Goal: Complete application form

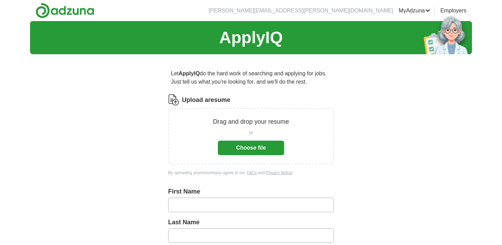
click at [238, 147] on button "Choose file" at bounding box center [251, 147] width 66 height 14
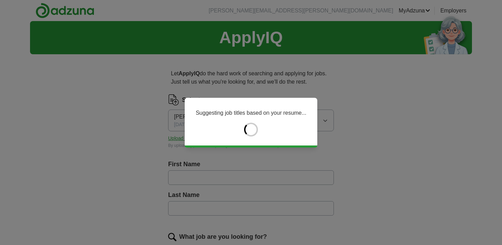
type input "****"
type input "*******"
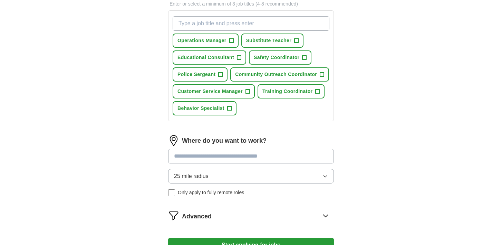
scroll to position [257, 0]
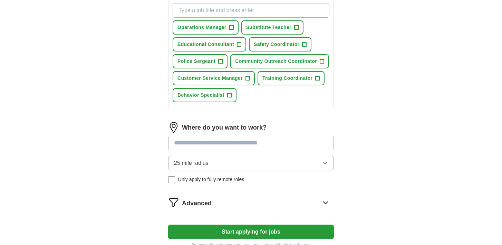
click at [326, 159] on button "25 mile radius" at bounding box center [251, 163] width 166 height 14
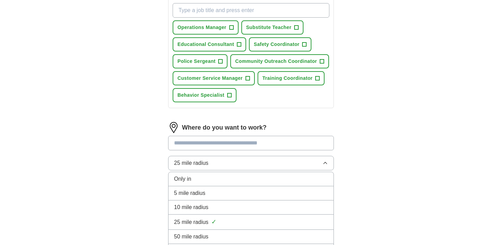
click at [326, 159] on button "25 mile radius" at bounding box center [251, 163] width 166 height 14
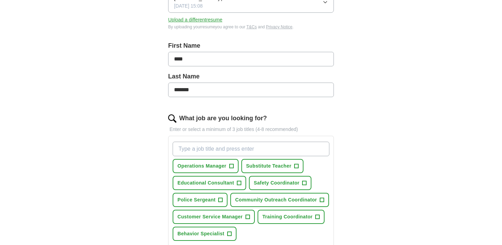
scroll to position [143, 0]
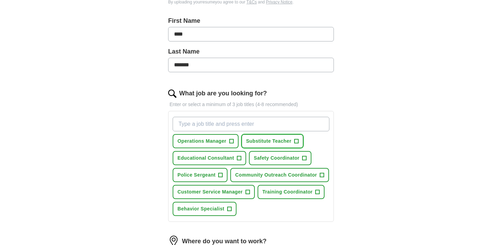
click at [283, 140] on span "Substitute Teacher" at bounding box center [268, 140] width 45 height 7
click at [240, 156] on span "+" at bounding box center [239, 158] width 4 height 6
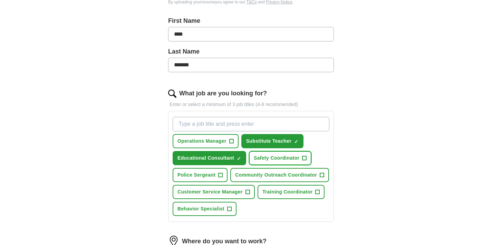
click at [279, 156] on span "Safety Coordinator" at bounding box center [277, 157] width 46 height 7
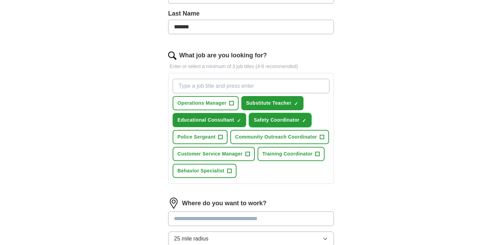
scroll to position [182, 0]
click at [284, 154] on span "Training Coordinator" at bounding box center [287, 153] width 50 height 7
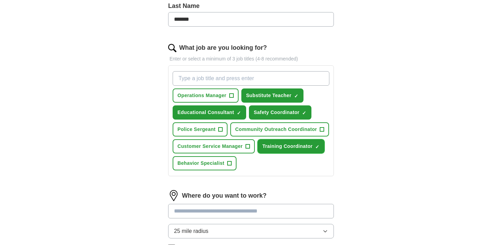
scroll to position [190, 0]
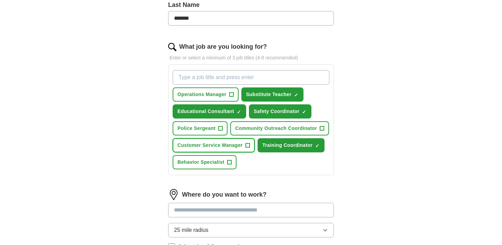
click at [244, 145] on button "Customer Service Manager +" at bounding box center [214, 145] width 82 height 14
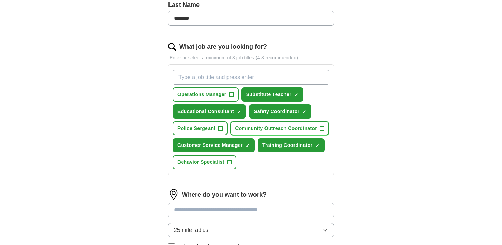
click at [276, 130] on span "Community Outreach Coordinator" at bounding box center [276, 128] width 82 height 7
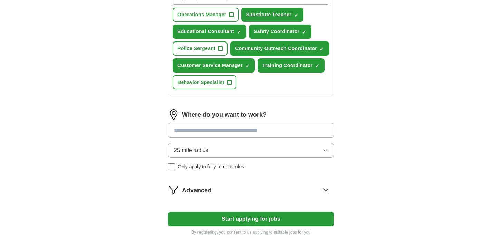
scroll to position [320, 0]
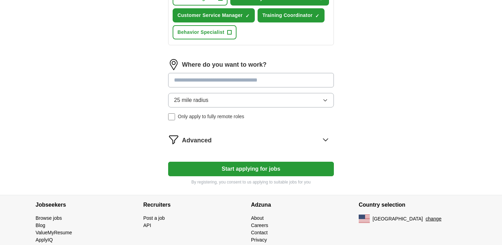
click at [270, 77] on input at bounding box center [251, 80] width 166 height 14
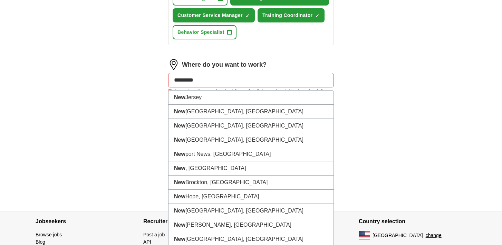
type input "**********"
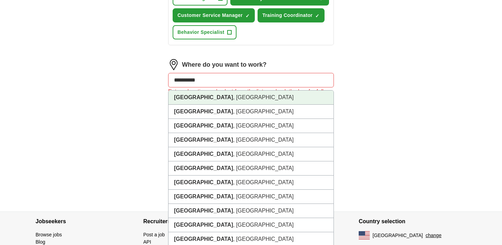
click at [222, 98] on li "[GEOGRAPHIC_DATA] , [GEOGRAPHIC_DATA]" at bounding box center [250, 97] width 165 height 14
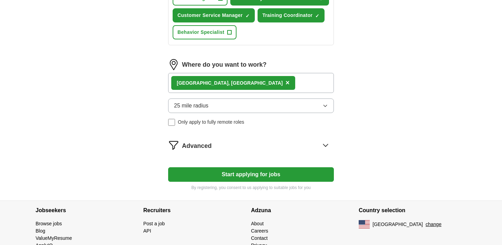
scroll to position [345, 0]
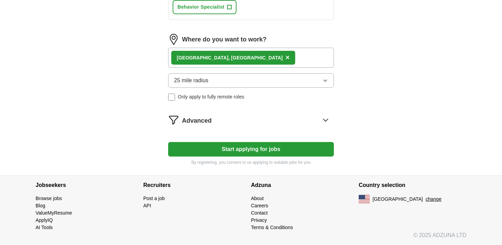
click at [270, 147] on button "Start applying for jobs" at bounding box center [251, 149] width 166 height 14
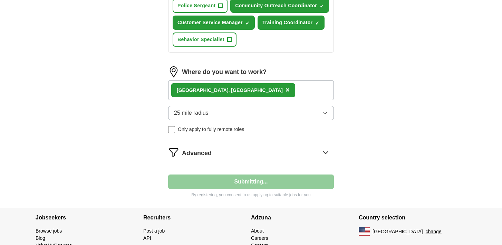
select select "**"
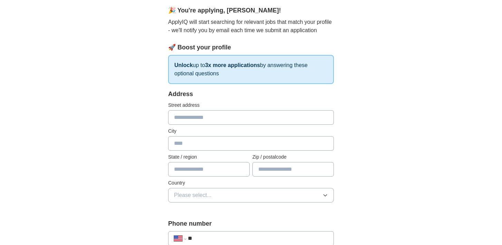
scroll to position [62, 0]
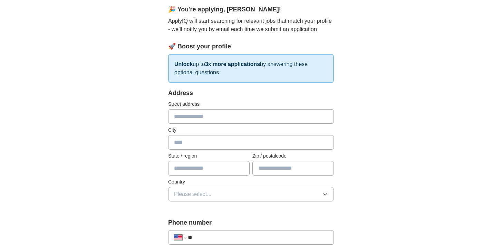
click at [282, 122] on input "text" at bounding box center [251, 116] width 166 height 14
type input "**********"
type input "**"
type input "*****"
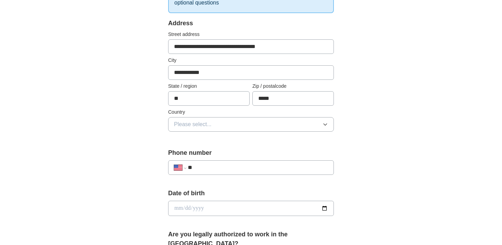
scroll to position [143, 0]
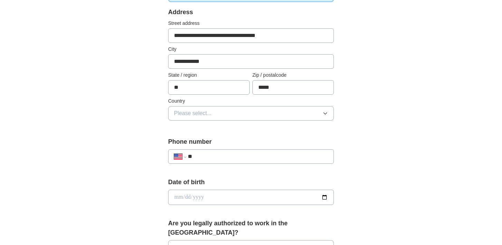
click at [322, 110] on button "Please select..." at bounding box center [251, 113] width 166 height 14
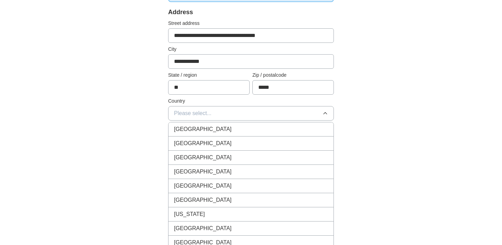
click at [260, 140] on div "[GEOGRAPHIC_DATA]" at bounding box center [251, 143] width 154 height 8
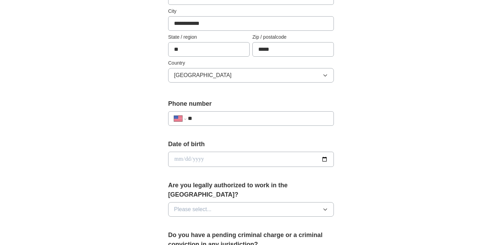
scroll to position [181, 0]
click at [283, 120] on input "**" at bounding box center [258, 118] width 140 height 8
type input "**********"
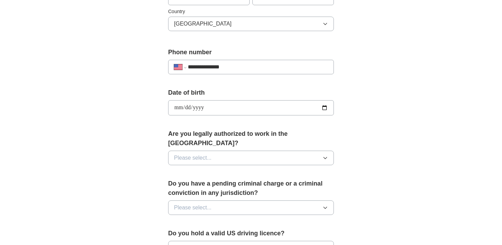
scroll to position [236, 0]
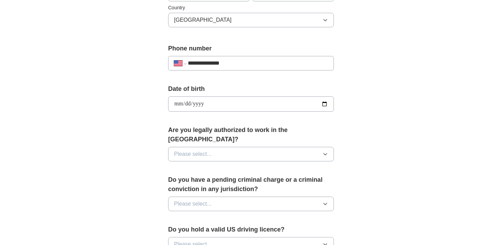
click at [277, 147] on button "Please select..." at bounding box center [251, 154] width 166 height 14
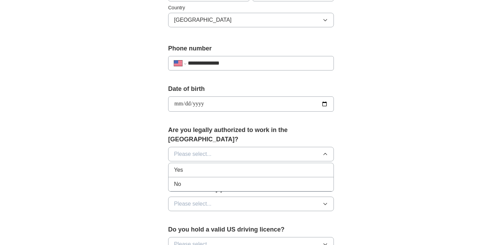
click at [263, 165] on li "Yes" at bounding box center [250, 170] width 165 height 14
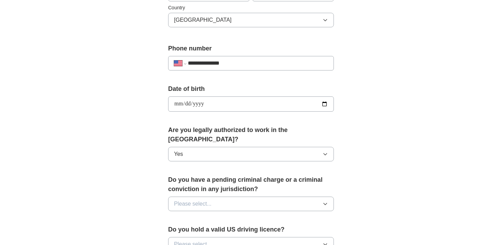
click at [266, 196] on button "Please select..." at bounding box center [251, 203] width 166 height 14
drag, startPoint x: 257, startPoint y: 217, endPoint x: 260, endPoint y: 227, distance: 10.9
click at [260, 227] on ul "Yes No" at bounding box center [251, 226] width 166 height 29
click at [260, 230] on div "No" at bounding box center [251, 234] width 154 height 8
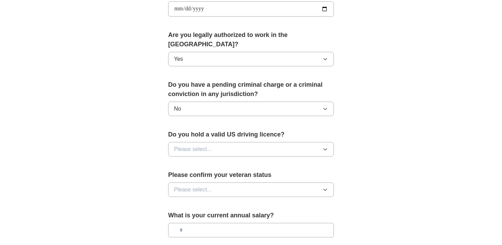
scroll to position [334, 0]
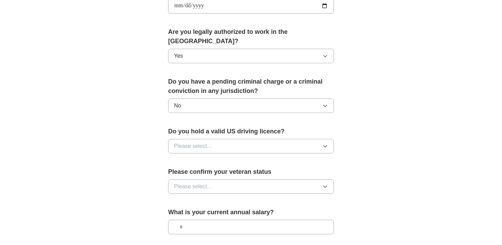
click at [315, 139] on button "Please select..." at bounding box center [251, 146] width 166 height 14
click at [304, 158] on div "Yes" at bounding box center [251, 162] width 154 height 8
click at [301, 179] on button "Please select..." at bounding box center [251, 186] width 166 height 14
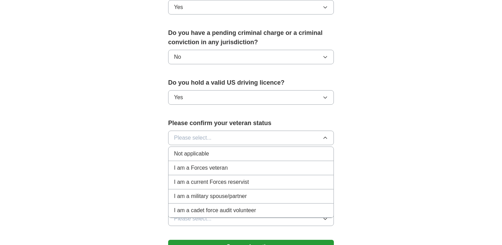
scroll to position [385, 0]
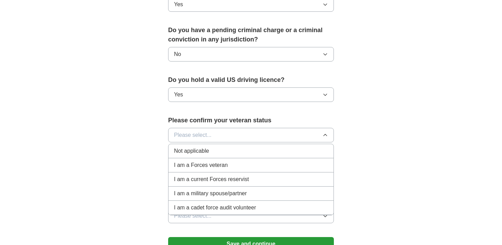
drag, startPoint x: 282, startPoint y: 152, endPoint x: 283, endPoint y: 145, distance: 7.0
click at [283, 145] on ul "Not applicable I am a Forces veteran I am a current Forces reservist I am a mil…" at bounding box center [251, 179] width 166 height 71
click at [283, 147] on div "Not applicable" at bounding box center [251, 151] width 154 height 8
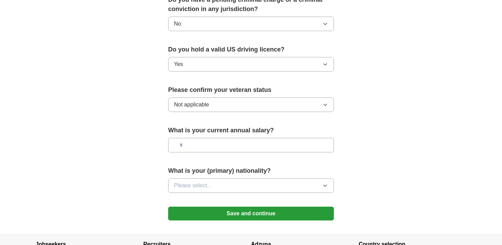
scroll to position [416, 0]
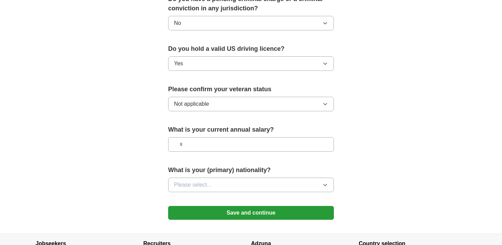
click at [301, 137] on input "text" at bounding box center [251, 144] width 166 height 14
type input "*******"
click at [318, 179] on button "Please select..." at bounding box center [251, 184] width 166 height 14
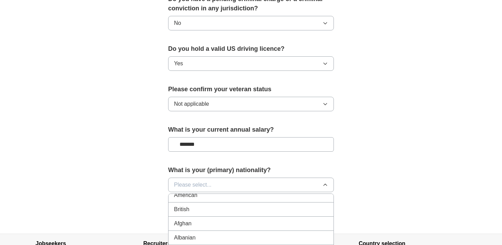
scroll to position [0, 0]
click at [303, 196] on div "American" at bounding box center [251, 200] width 154 height 8
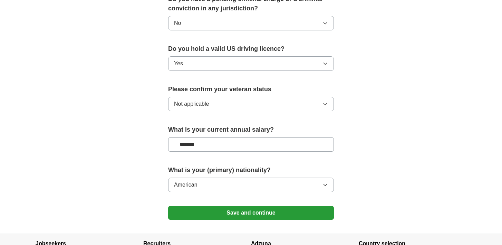
click at [292, 206] on button "Save and continue" at bounding box center [251, 213] width 166 height 14
